Goal: Information Seeking & Learning: Learn about a topic

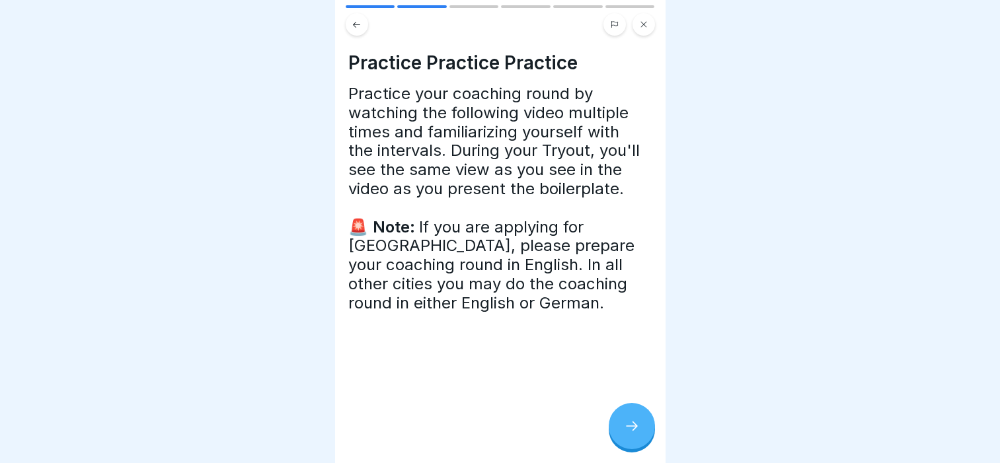
scroll to position [10, 0]
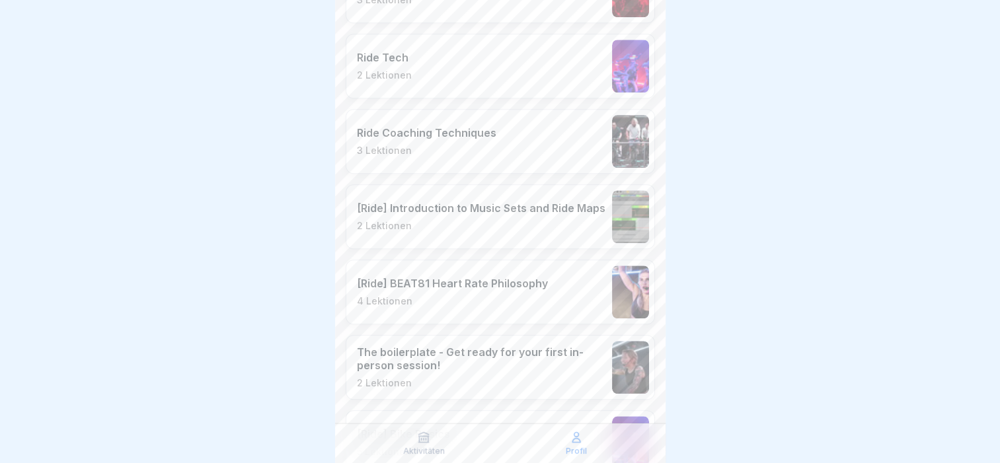
scroll to position [1126, 0]
click at [419, 361] on p "The boilerplate - Get ready for your first in-person session!" at bounding box center [481, 360] width 249 height 26
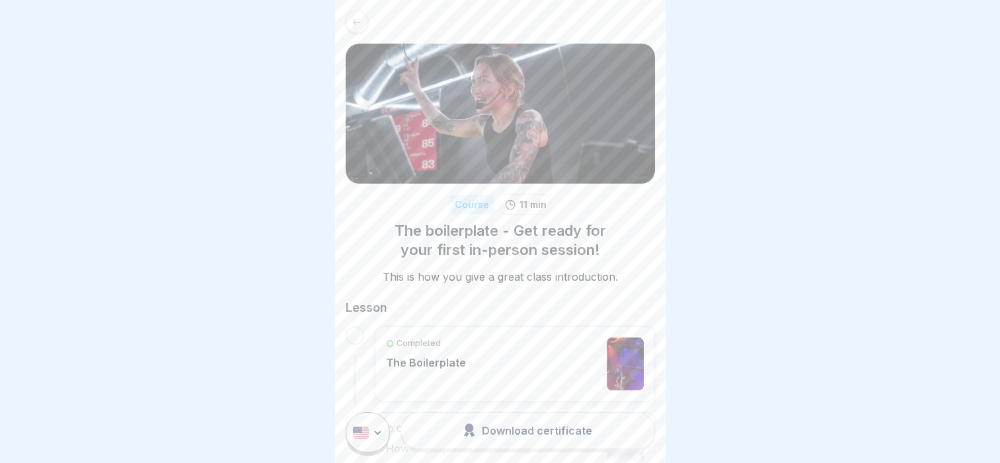
scroll to position [96, 0]
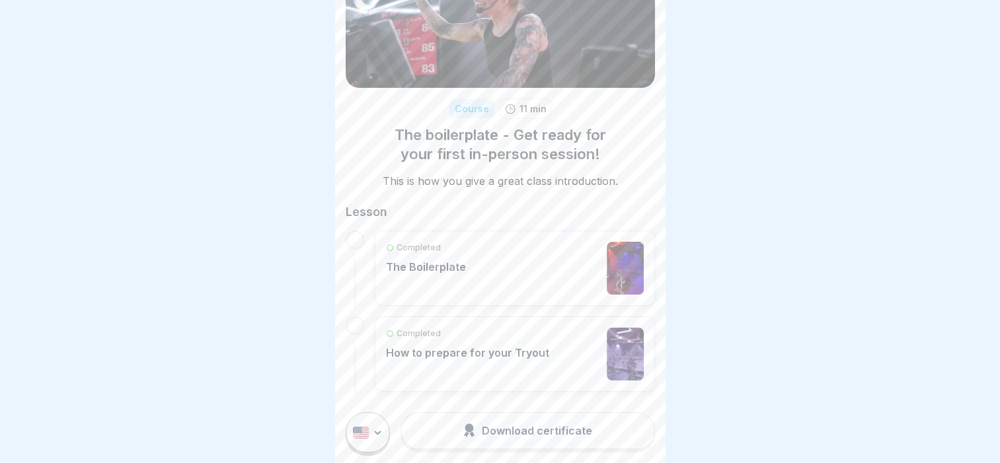
click at [489, 333] on div "Completed" at bounding box center [467, 334] width 163 height 12
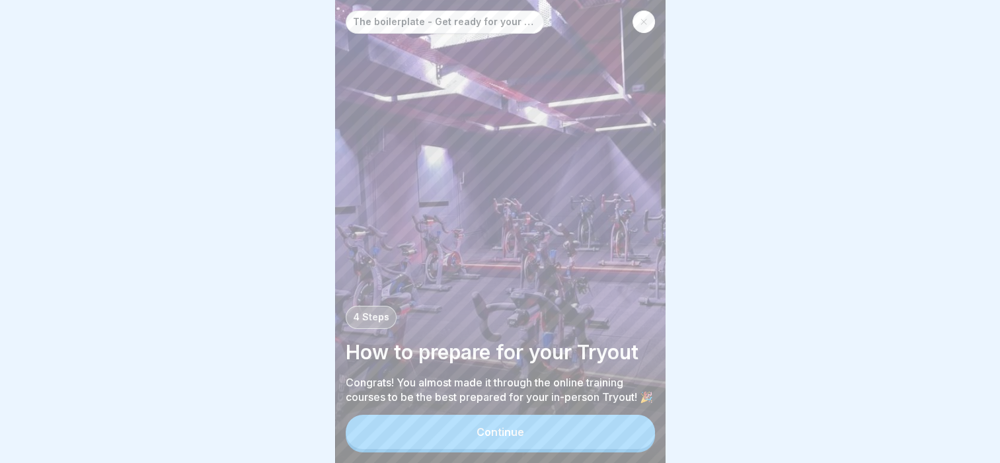
scroll to position [10, 0]
click at [473, 442] on button "Continue" at bounding box center [500, 432] width 309 height 34
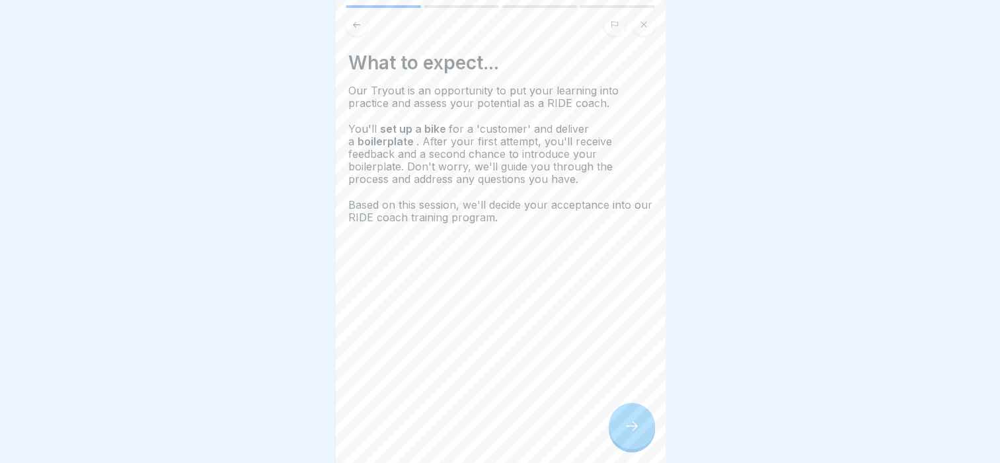
click at [632, 426] on icon at bounding box center [632, 426] width 16 height 16
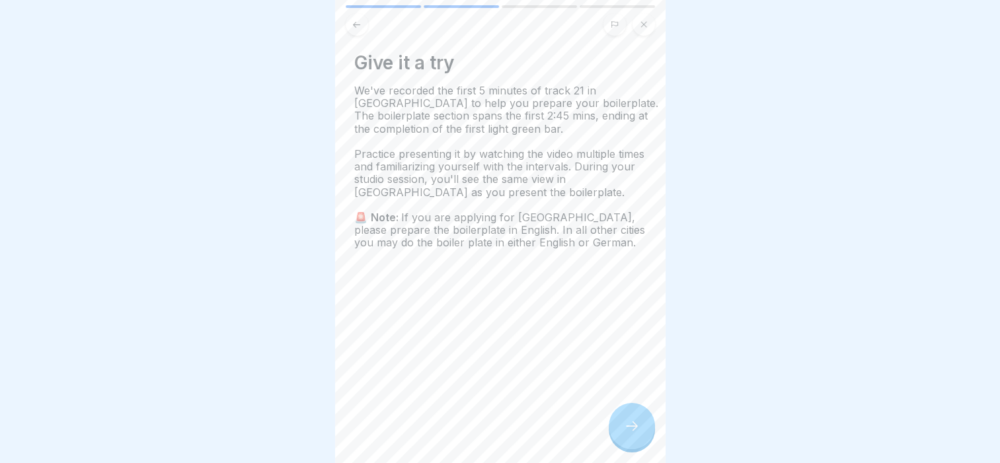
click at [432, 106] on span "We've recorded the first 5 minutes of track 21 in [GEOGRAPHIC_DATA] to help you…" at bounding box center [506, 110] width 304 height 52
click at [645, 449] on div "Give it a try We've recorded the first 5 minutes of track 21 in [GEOGRAPHIC_DAT…" at bounding box center [500, 231] width 330 height 463
click at [636, 430] on icon at bounding box center [632, 426] width 16 height 16
